Goal: Task Accomplishment & Management: Complete application form

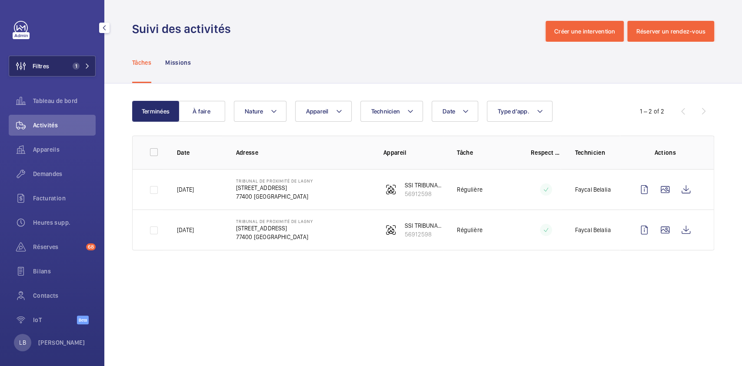
click at [45, 57] on span "Filtres" at bounding box center [29, 66] width 40 height 21
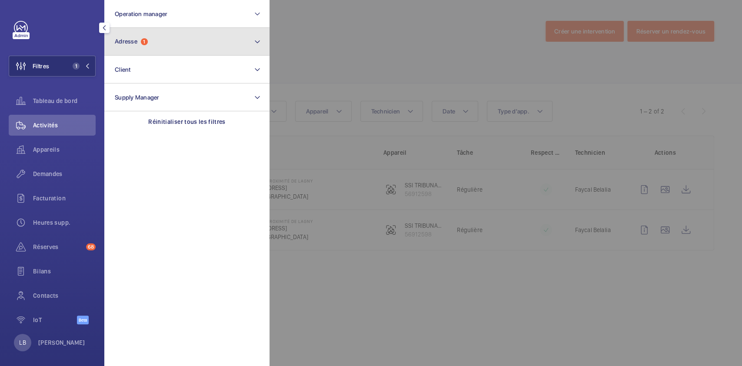
click at [142, 42] on span "1" at bounding box center [144, 41] width 7 height 7
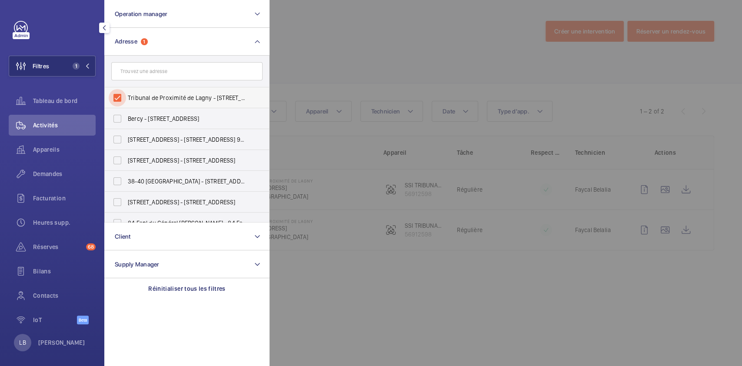
click at [119, 96] on input "Tribunal de Proximité de Lagny - 108 Rue Saint-Denis, LAGNY-SUR-MARNE 77400" at bounding box center [117, 97] width 17 height 17
checkbox input "false"
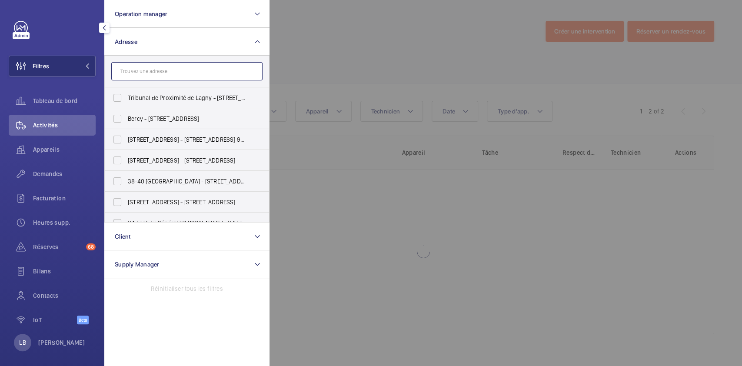
click at [135, 70] on input "text" at bounding box center [186, 71] width 151 height 18
paste input "WeWork Wagram"
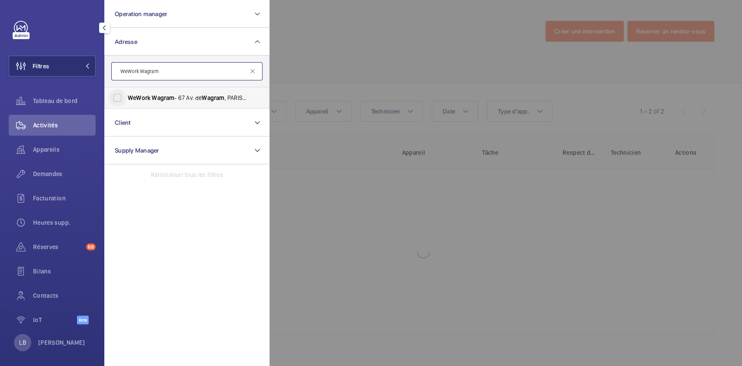
type input "WeWork Wagram"
click at [114, 99] on input "WeWork Wagram - 67 Av. de Wagram , PARIS 75017" at bounding box center [117, 97] width 17 height 17
checkbox input "true"
click at [60, 177] on span "Demandes" at bounding box center [64, 173] width 63 height 9
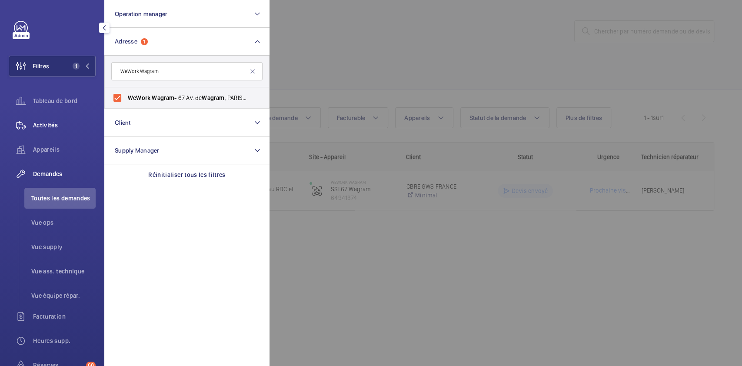
click at [59, 129] on span "Activités" at bounding box center [64, 125] width 63 height 9
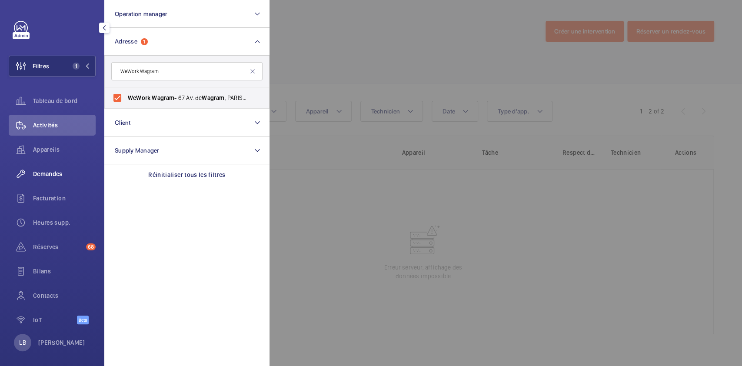
click at [68, 179] on div "Demandes" at bounding box center [52, 173] width 87 height 21
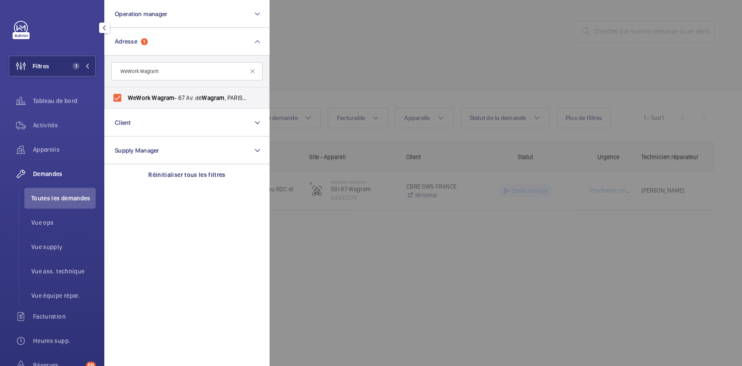
click at [402, 58] on div at bounding box center [640, 183] width 742 height 366
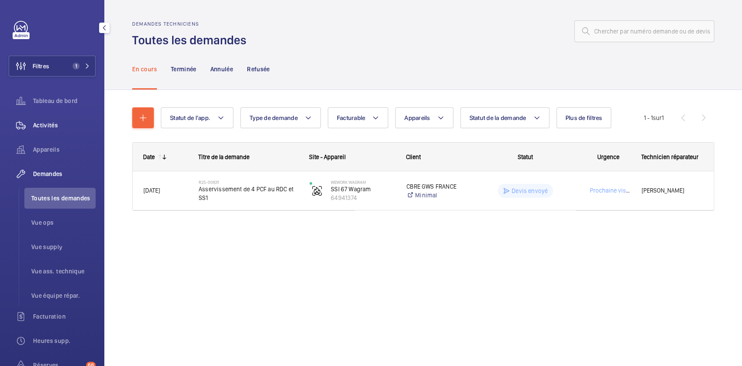
click at [59, 127] on span "Activités" at bounding box center [64, 125] width 63 height 9
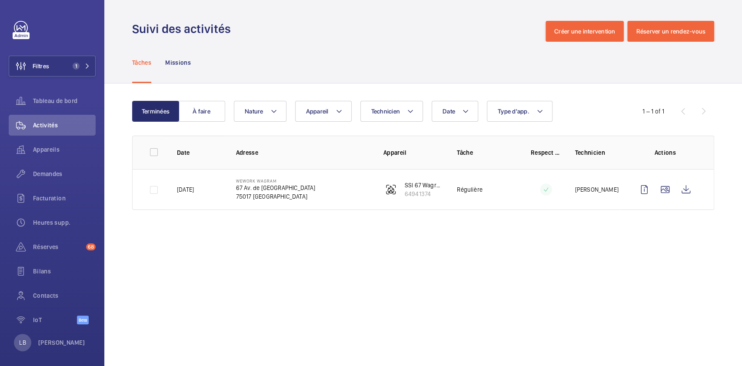
drag, startPoint x: 235, startPoint y: 180, endPoint x: 276, endPoint y: 179, distance: 40.9
click at [276, 179] on td "WeWork Wagram 67 Av. de Wagram 75017 PARIS" at bounding box center [295, 189] width 147 height 41
copy p "WeWork Wagram"
click at [405, 46] on div "Tâches Missions" at bounding box center [423, 62] width 582 height 41
click at [52, 69] on button "Filtres 1" at bounding box center [52, 66] width 87 height 21
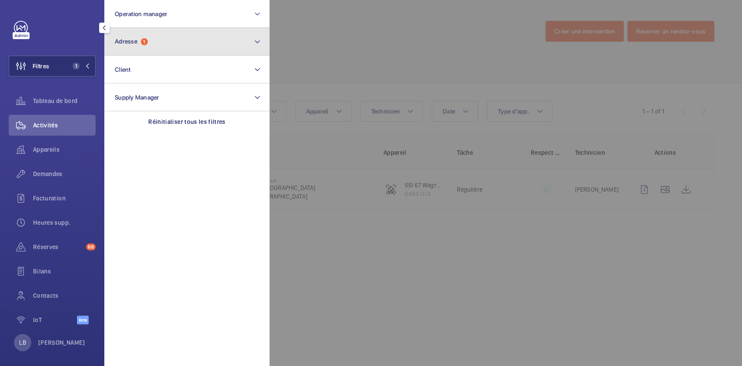
click at [176, 33] on button "Adresse 1" at bounding box center [186, 42] width 165 height 28
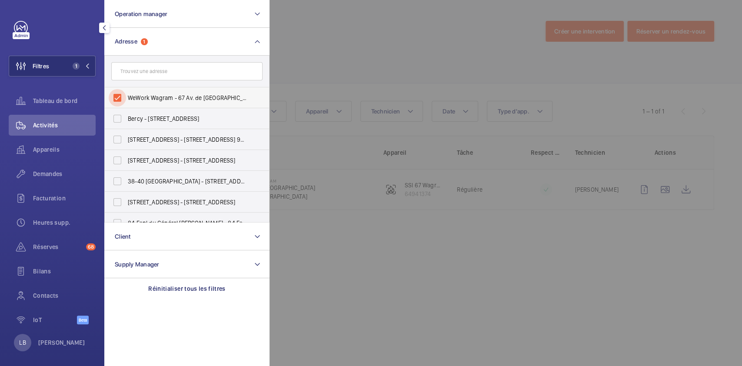
click at [117, 97] on input "WeWork Wagram - 67 Av. de Wagram, PARIS 75017" at bounding box center [117, 97] width 17 height 17
checkbox input "false"
click at [361, 53] on div at bounding box center [640, 183] width 742 height 366
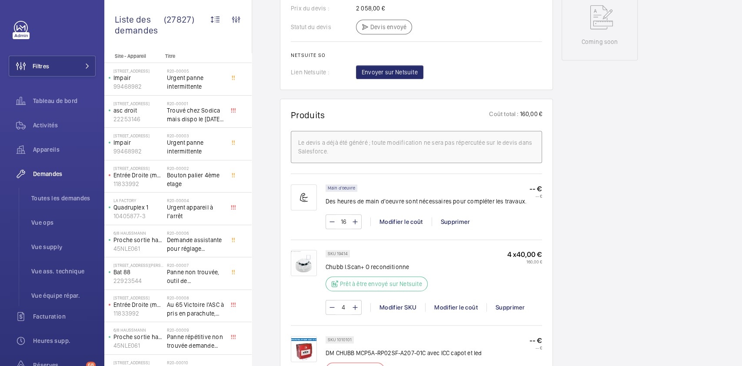
scroll to position [461, 0]
drag, startPoint x: 336, startPoint y: 243, endPoint x: 377, endPoint y: 241, distance: 40.5
click at [377, 241] on div "SKU 19414 Chubb I.Scan+ O reconditionne Prêt à être envoyé sur Netsuite 4 x 40,…" at bounding box center [416, 282] width 251 height 84
copy p "19414"
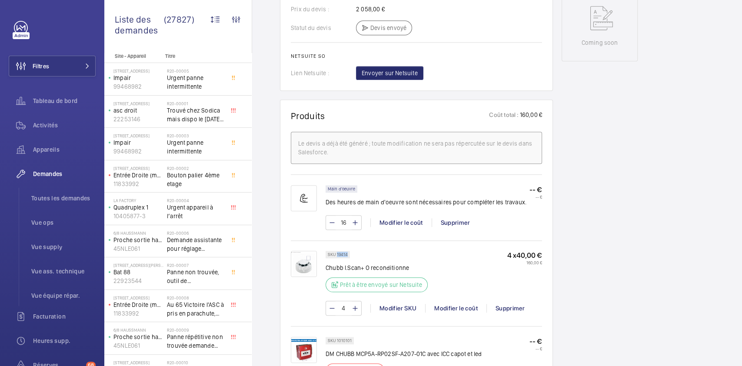
click at [403, 251] on div "SKU 19414 Chubb I.Scan+ O reconditionne Prêt à être envoyé sur Netsuite" at bounding box center [378, 274] width 107 height 46
drag, startPoint x: 337, startPoint y: 244, endPoint x: 348, endPoint y: 243, distance: 11.4
click at [348, 251] on div "SKU 19414" at bounding box center [337, 254] width 24 height 7
copy p "19414"
click at [469, 258] on div "SKU 19414 Chubb I.Scan+ O reconditionne Prêt à être envoyé sur Netsuite 4 x 40,…" at bounding box center [433, 274] width 216 height 46
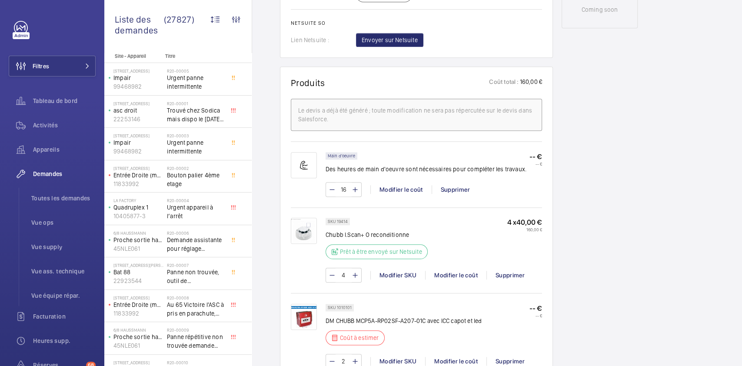
scroll to position [494, 0]
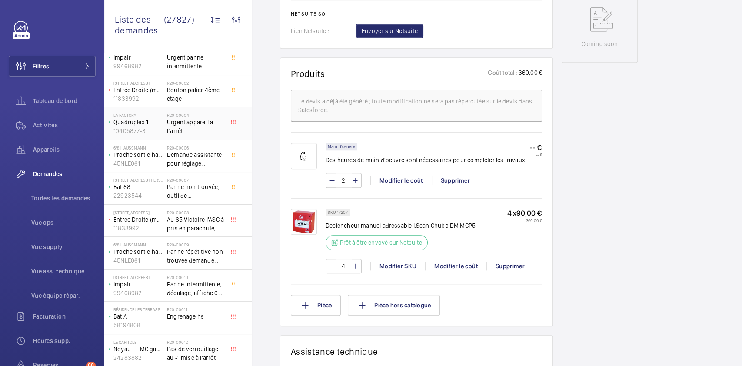
scroll to position [87, 0]
click at [43, 119] on div "Activités" at bounding box center [52, 125] width 87 height 21
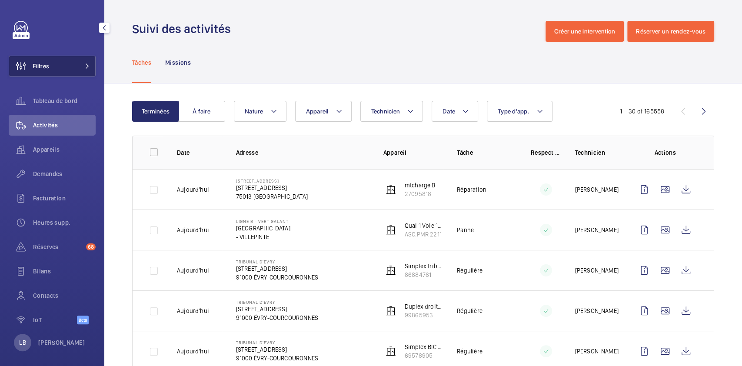
click at [68, 61] on button "Filtres" at bounding box center [52, 66] width 87 height 21
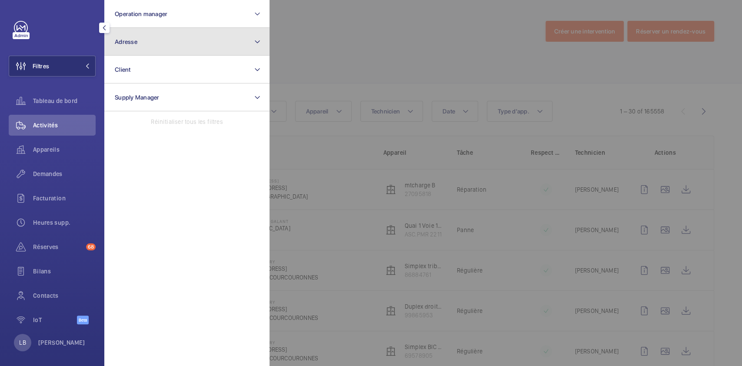
click at [146, 44] on button "Adresse" at bounding box center [186, 42] width 165 height 28
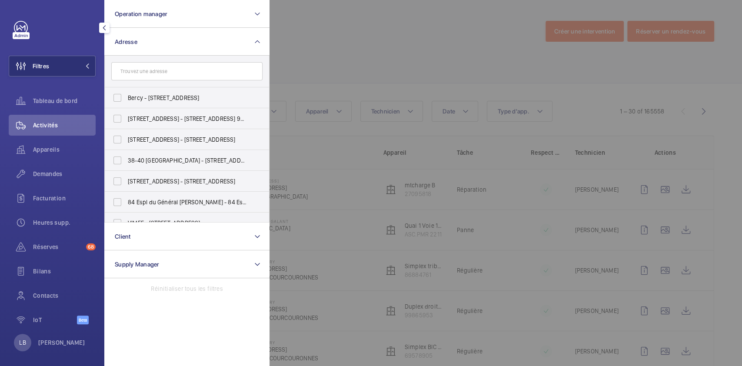
click at [142, 74] on input "text" at bounding box center [186, 71] width 151 height 18
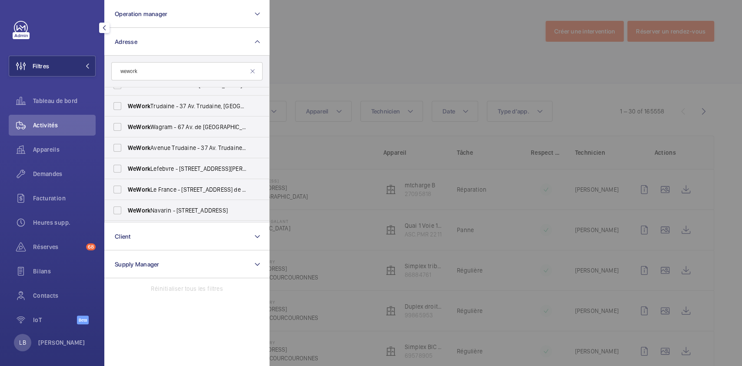
scroll to position [209, 0]
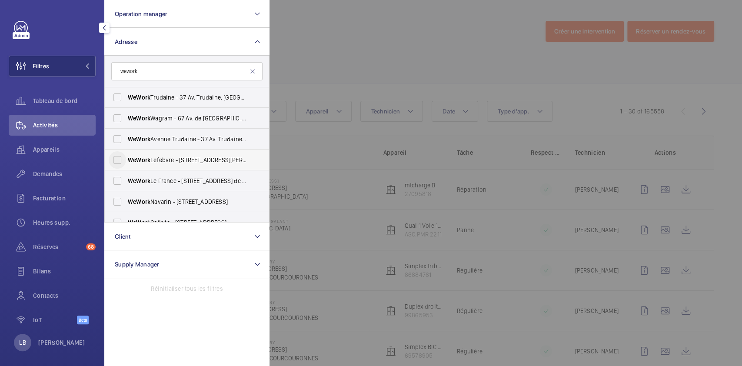
type input "wework"
click at [117, 158] on input "WeWork Lefebvre - 4 Rue Jules Lefebvre, PARIS 75009" at bounding box center [117, 159] width 17 height 17
checkbox input "true"
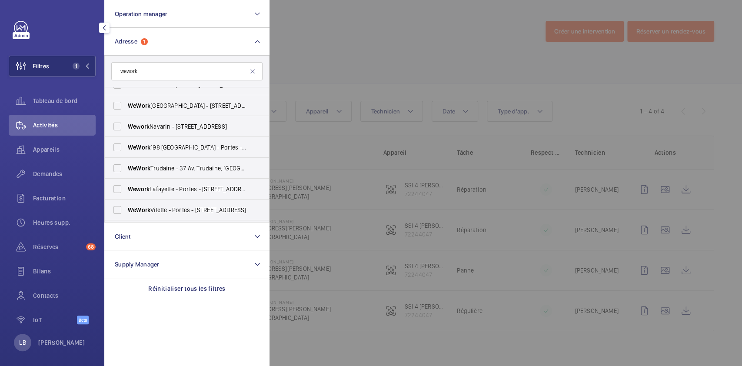
scroll to position [53, 0]
click at [355, 40] on div at bounding box center [640, 183] width 742 height 366
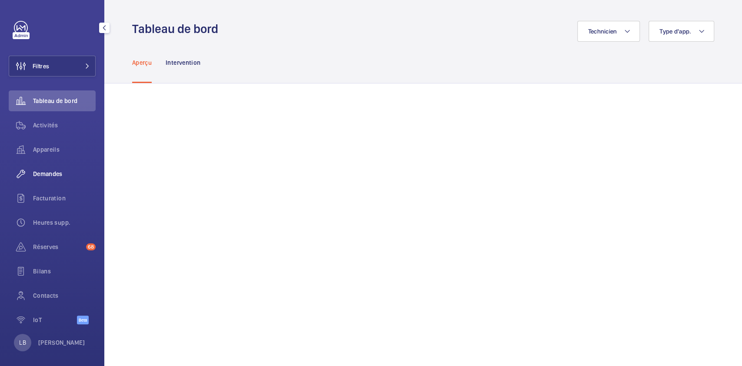
click at [38, 181] on div "Demandes" at bounding box center [52, 173] width 87 height 21
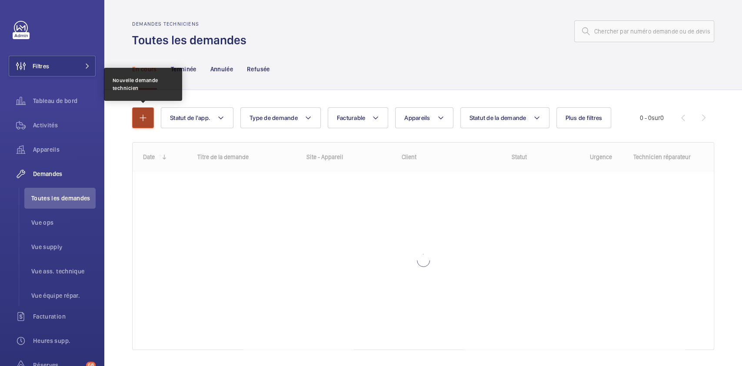
click at [135, 126] on button "button" at bounding box center [143, 117] width 22 height 21
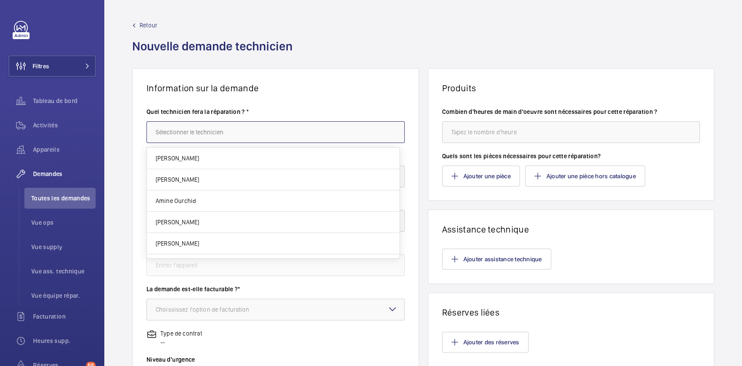
click at [192, 135] on input "text" at bounding box center [275, 132] width 258 height 22
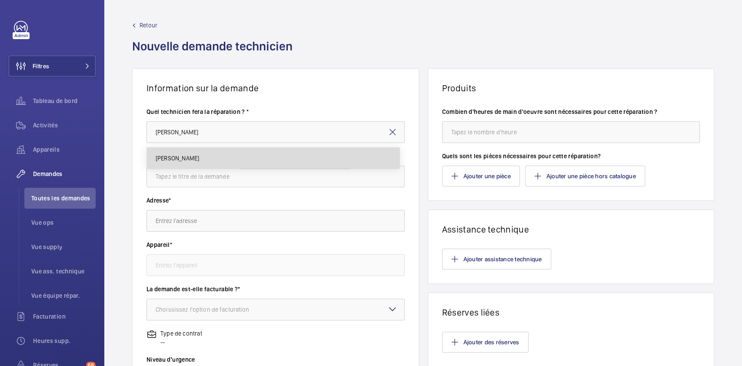
click at [209, 158] on mat-option "[PERSON_NAME]" at bounding box center [273, 158] width 252 height 21
type input "[PERSON_NAME]"
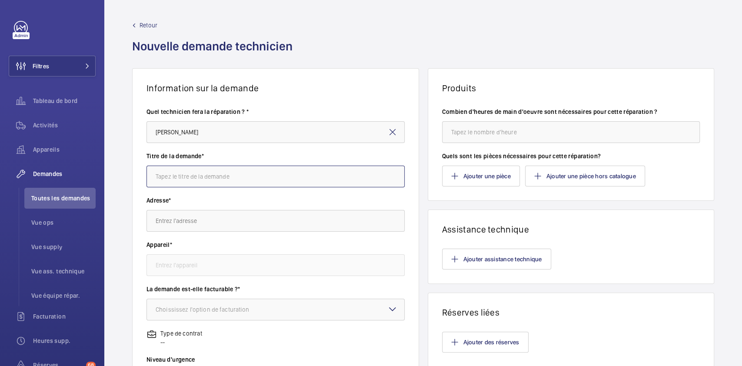
click at [199, 177] on input "text" at bounding box center [275, 177] width 258 height 22
click at [156, 173] on input "evis supplémentaire détecteur" at bounding box center [275, 177] width 258 height 22
type input "devis supplémentaire détecteur"
click at [222, 220] on input "text" at bounding box center [275, 221] width 258 height 22
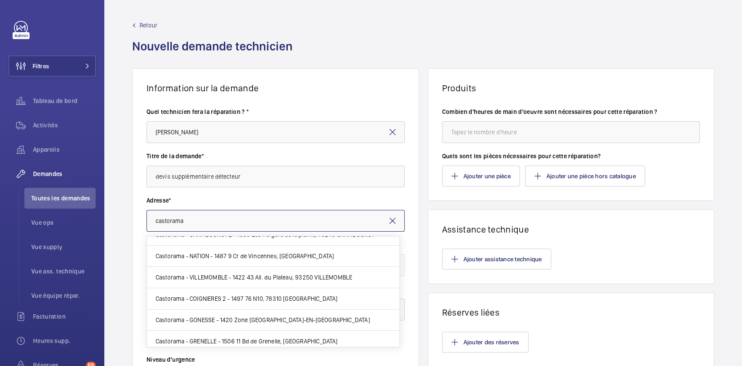
scroll to position [96, 0]
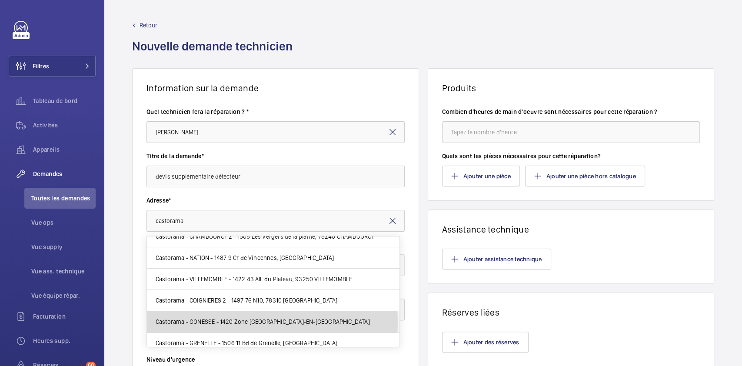
drag, startPoint x: 222, startPoint y: 220, endPoint x: 202, endPoint y: 322, distance: 104.0
click at [202, 322] on span "Castorama - GONESSE - 1420 Zone Industrielle de Paris Nord II, 95700 ROISSY-EN-…" at bounding box center [263, 321] width 214 height 9
type input "Castorama - GONESSE - 1420 Zone Industrielle de Paris Nord II, 95700 ROISSY-EN-…"
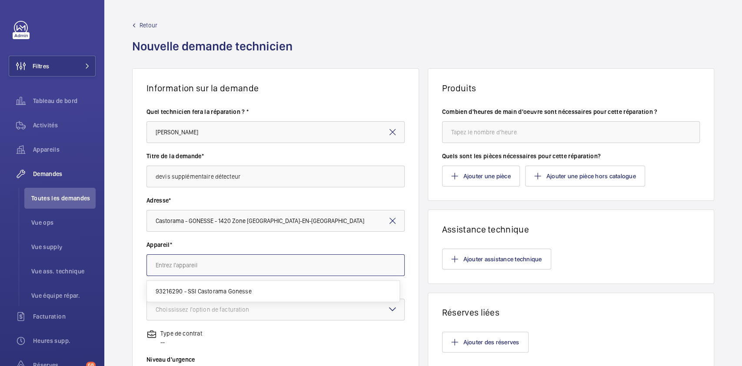
scroll to position [0, 0]
click at [240, 262] on input "text" at bounding box center [275, 265] width 258 height 22
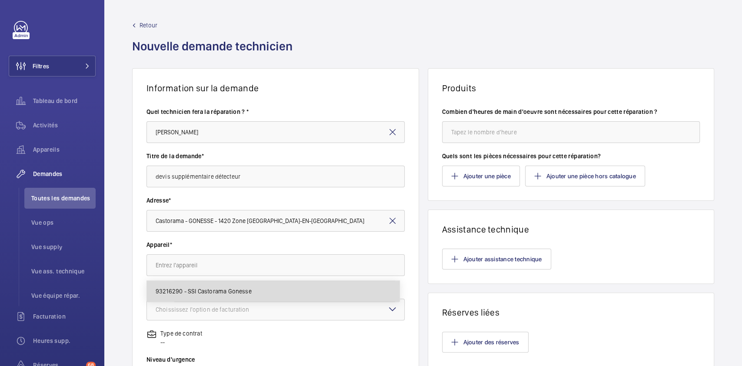
click at [232, 289] on span "93216290 - SSI Castorama Gonesse" at bounding box center [204, 291] width 96 height 9
type input "93216290 - SSI Castorama Gonesse"
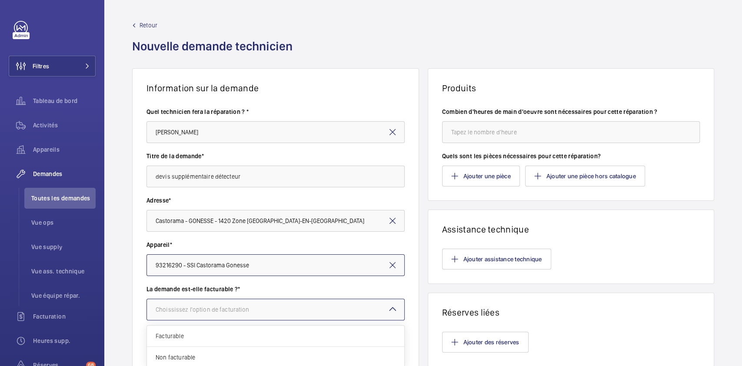
click at [224, 302] on div at bounding box center [275, 309] width 257 height 21
click at [206, 342] on div "Facturable" at bounding box center [275, 335] width 257 height 21
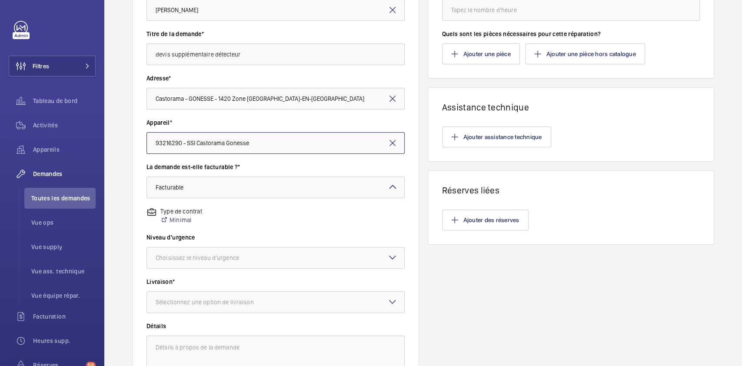
scroll to position [123, 0]
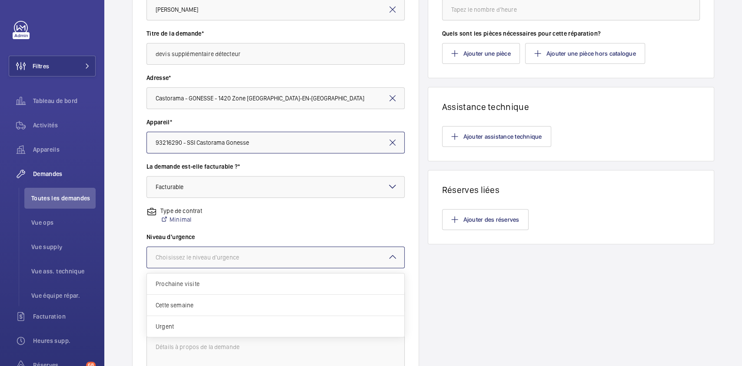
click at [219, 262] on div at bounding box center [275, 257] width 257 height 21
click at [201, 318] on div "Urgent" at bounding box center [275, 326] width 257 height 21
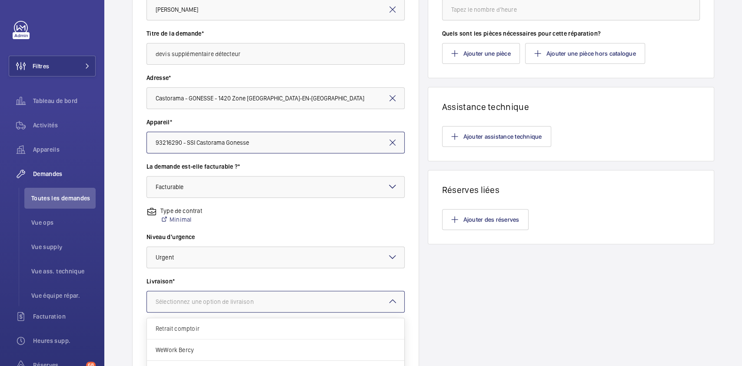
click at [235, 294] on div at bounding box center [275, 301] width 257 height 21
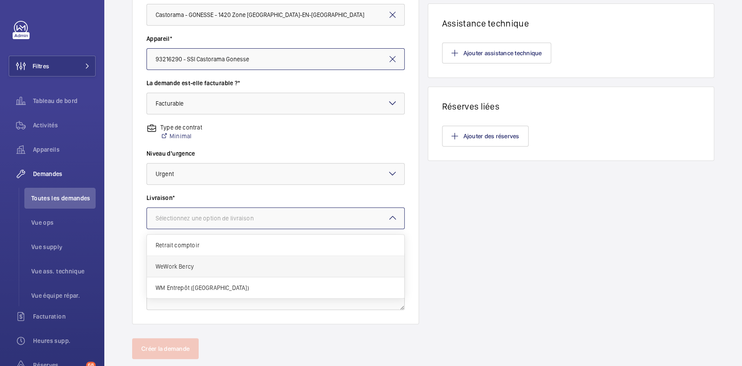
scroll to position [226, 0]
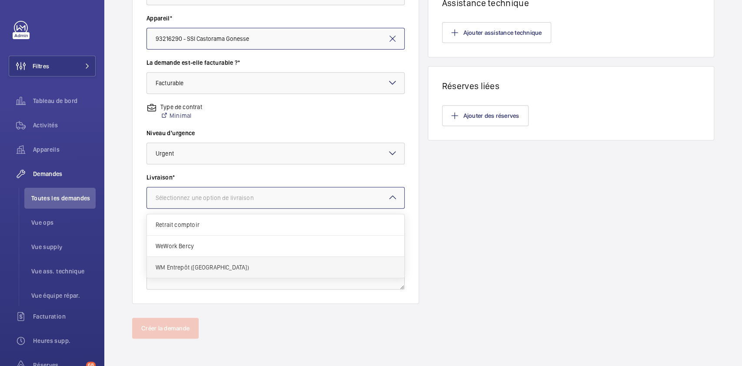
click at [248, 269] on span "WM Entrepôt ([GEOGRAPHIC_DATA])" at bounding box center [276, 267] width 240 height 9
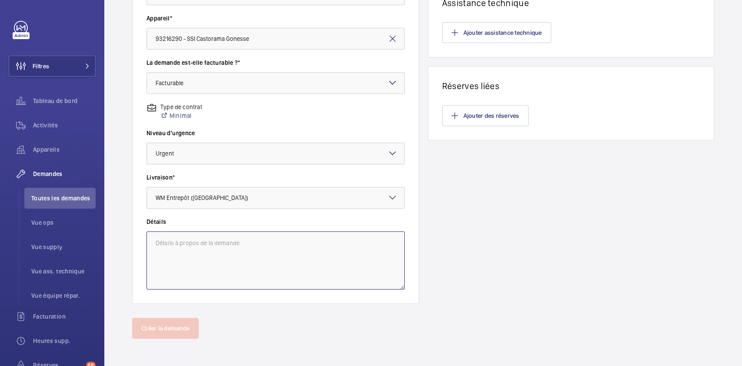
click at [235, 262] on textarea at bounding box center [275, 260] width 258 height 58
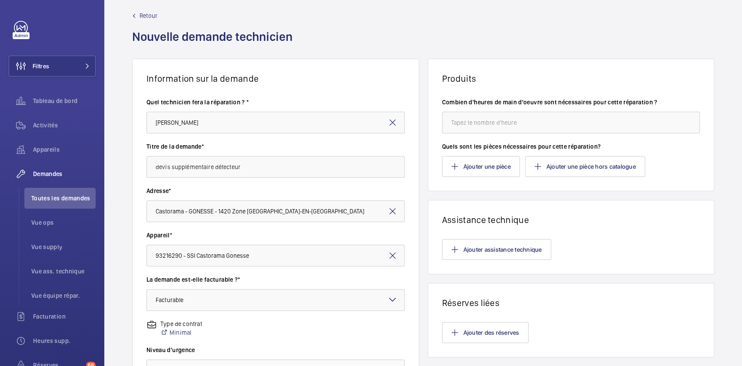
scroll to position [0, 0]
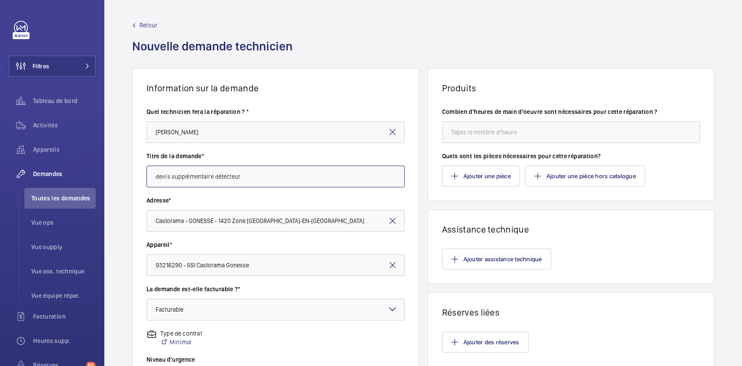
click at [258, 174] on input "devis supplémentaire détecteur" at bounding box center [275, 177] width 258 height 22
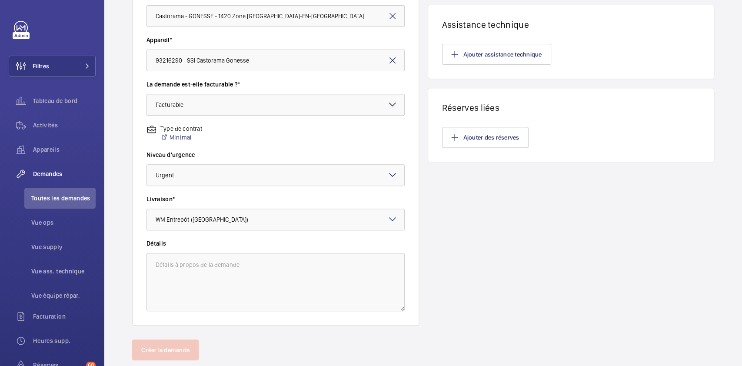
scroll to position [226, 0]
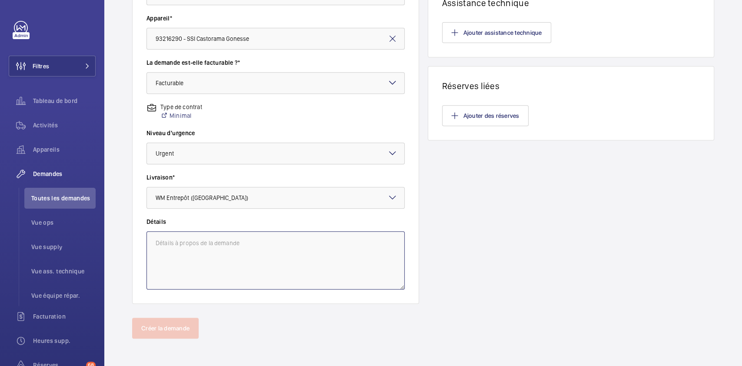
click at [225, 255] on textarea at bounding box center [275, 260] width 258 height 58
paste textarea "devis supplémentaire détecteur"
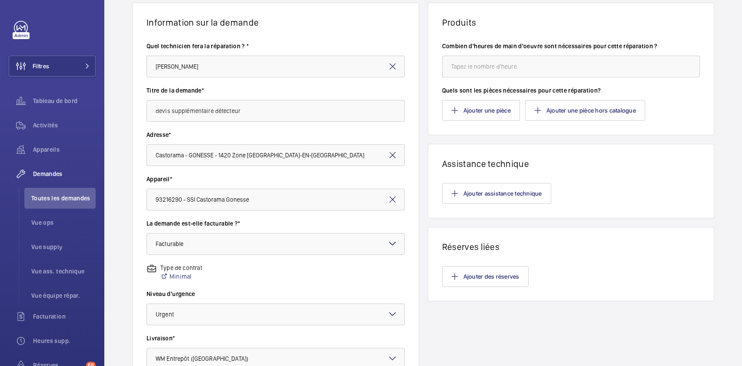
scroll to position [65, 0]
type textarea "devis supplémentaire détecteur"
click at [470, 112] on button "Ajouter une pièce" at bounding box center [481, 110] width 78 height 21
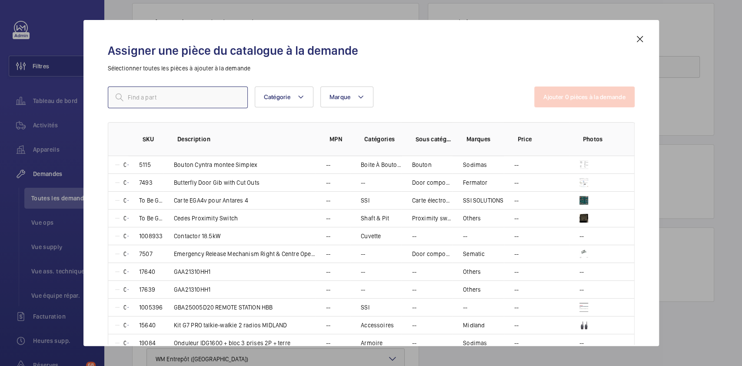
click at [197, 97] on input "text" at bounding box center [178, 97] width 140 height 22
paste input "19414"
type input "19414"
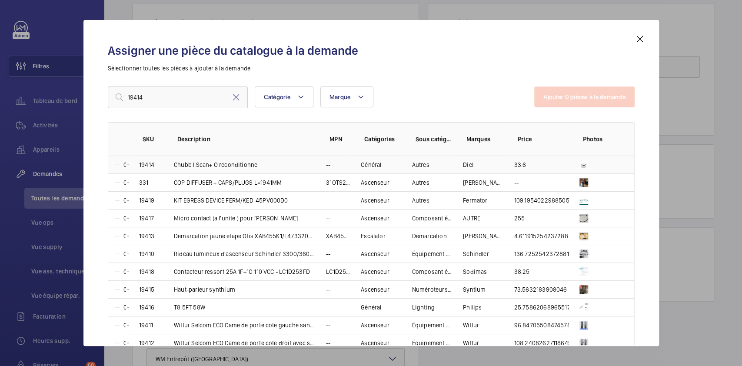
click at [129, 165] on td "19414" at bounding box center [146, 164] width 35 height 17
click at [591, 90] on button "Ajouter 1 pièces à la demande" at bounding box center [584, 96] width 99 height 21
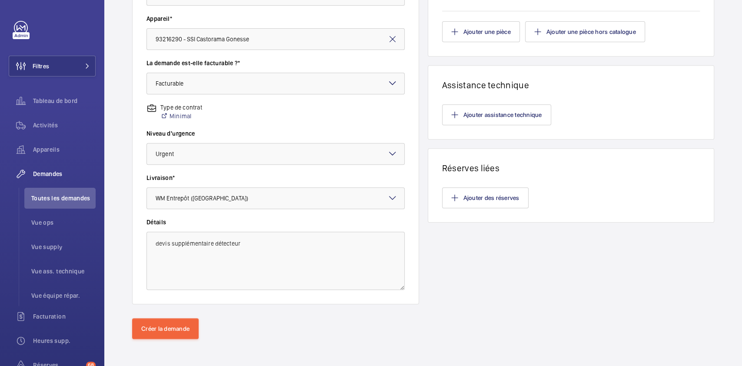
scroll to position [226, 0]
click at [165, 328] on button "Créer la demande" at bounding box center [165, 328] width 66 height 21
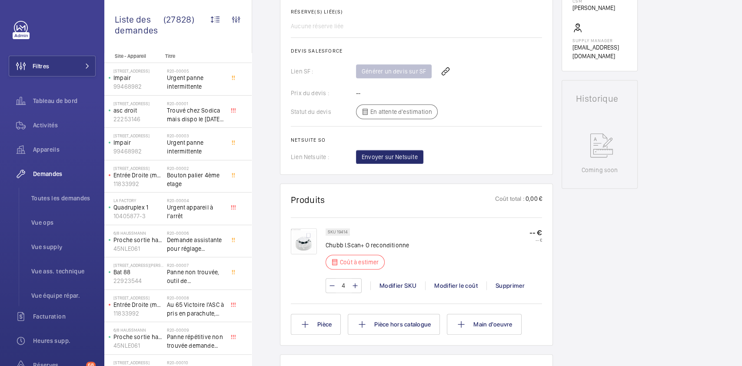
scroll to position [277, 0]
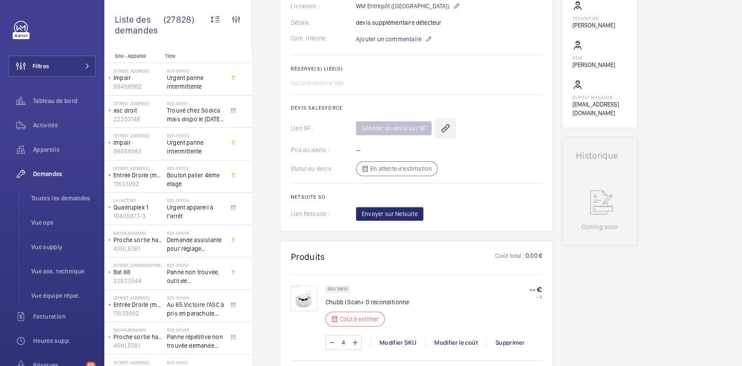
click at [438, 128] on wm-front-icon-button at bounding box center [445, 128] width 21 height 21
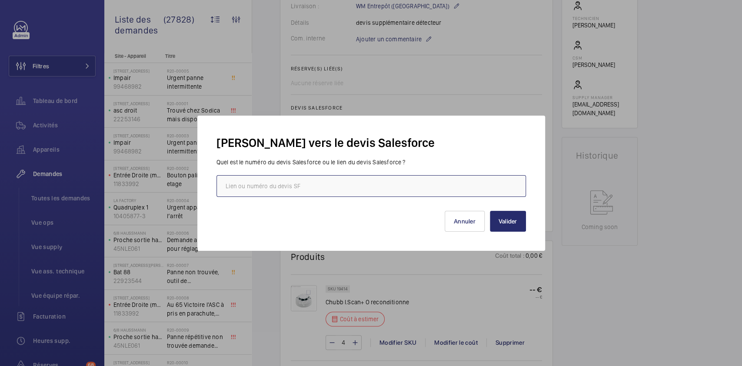
click at [348, 185] on input "text" at bounding box center [370, 186] width 309 height 22
paste input "https://wemaintain.lightning.force.com/lightning/r/Quote/0Q0SZ000004JZ6D0AW/view"
type input "https://wemaintain.lightning.force.com/lightning/r/Quote/0Q0SZ000004JZ6D0AW/view"
click at [509, 223] on button "Valider" at bounding box center [508, 221] width 36 height 21
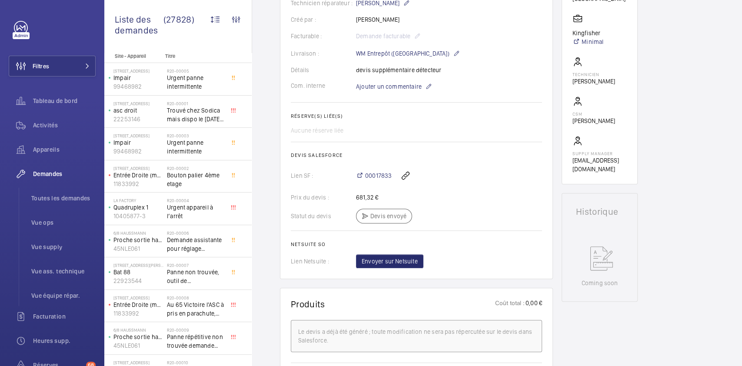
scroll to position [220, 0]
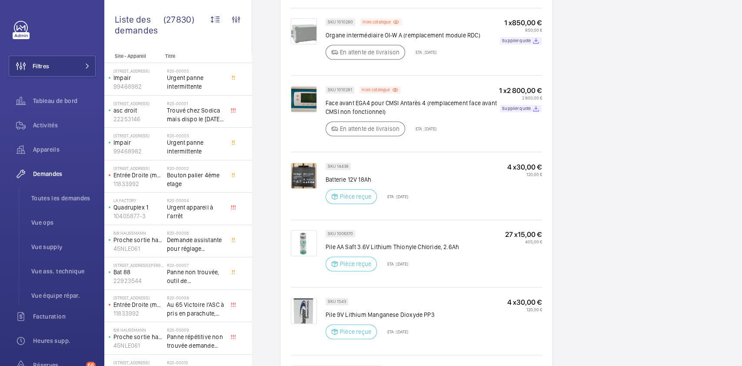
scroll to position [734, 0]
